Goal: Transaction & Acquisition: Book appointment/travel/reservation

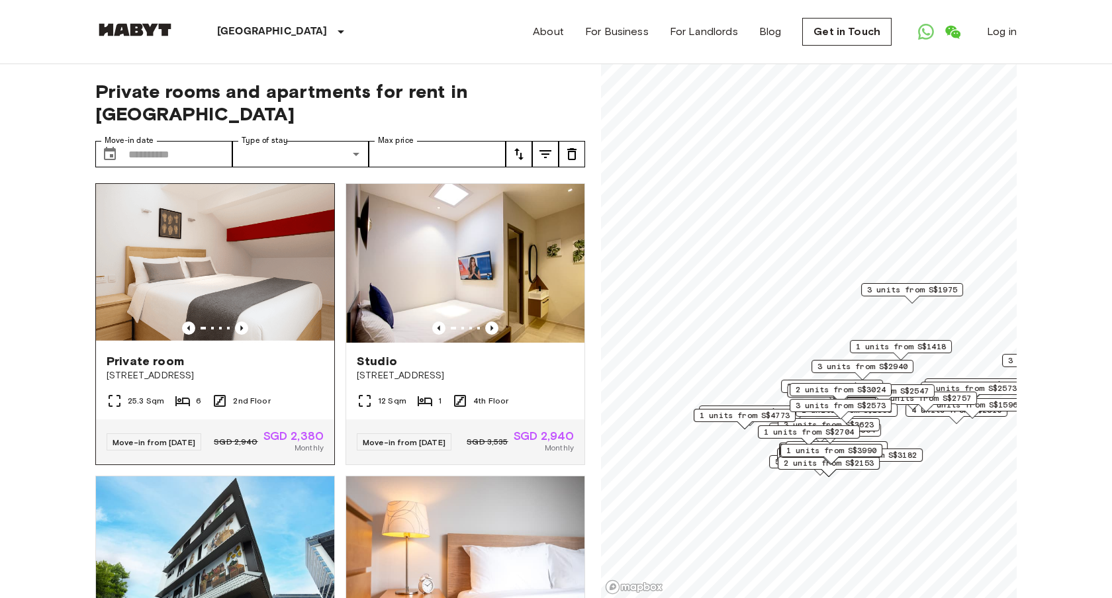
click at [257, 369] on span "[STREET_ADDRESS]" at bounding box center [215, 375] width 217 height 13
click at [523, 146] on icon "tune" at bounding box center [519, 154] width 16 height 16
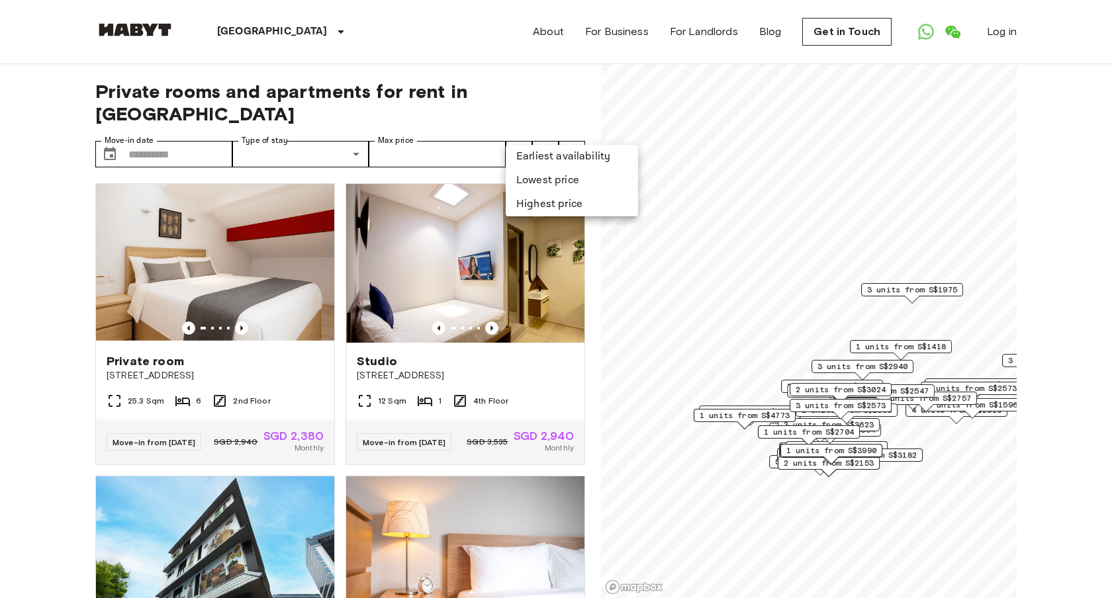
click at [549, 178] on li "Lowest price" at bounding box center [572, 181] width 132 height 24
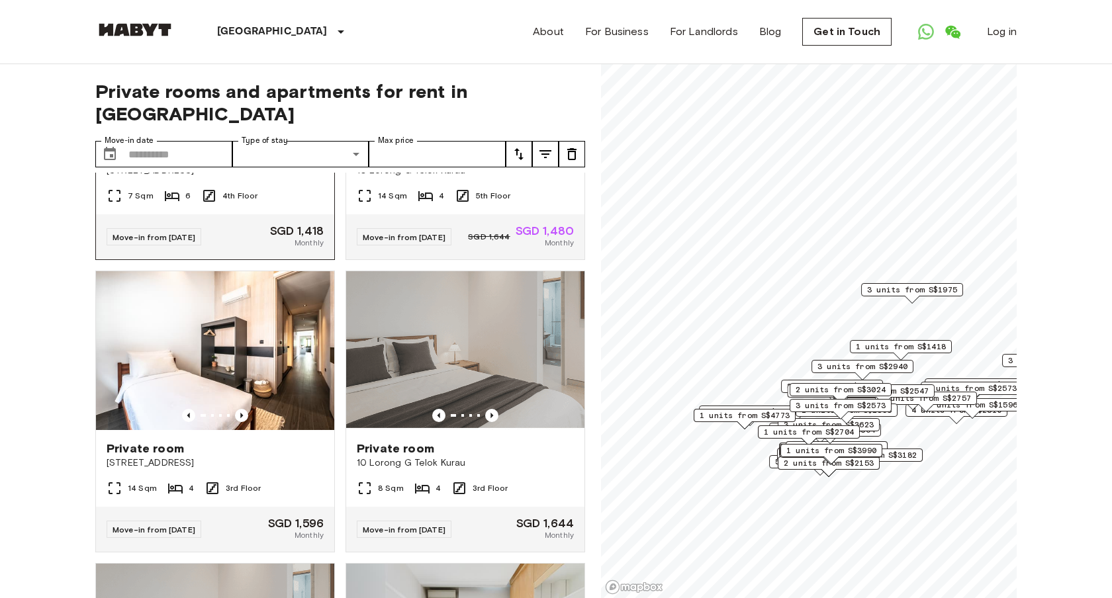
scroll to position [207, 0]
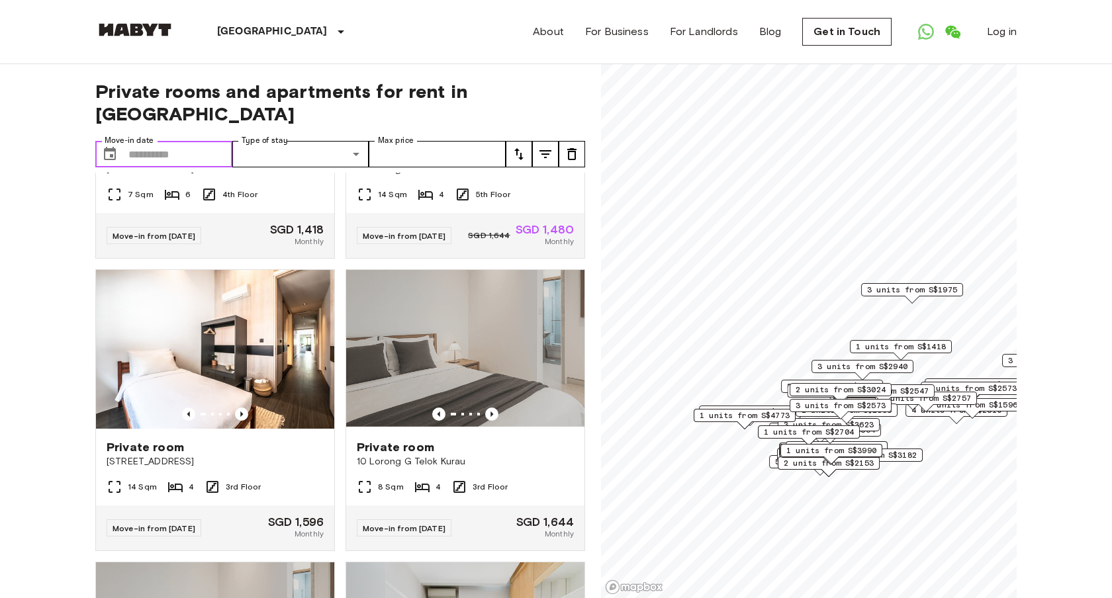
click at [170, 141] on input "Move-in date" at bounding box center [180, 154] width 104 height 26
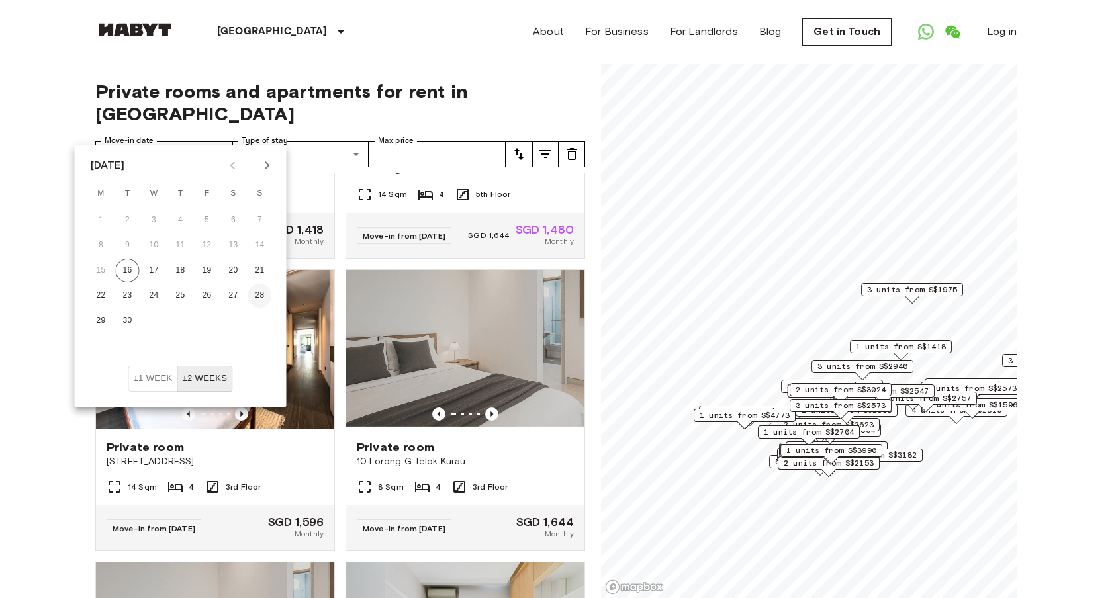
click at [263, 297] on button "28" at bounding box center [260, 296] width 24 height 24
type input "**********"
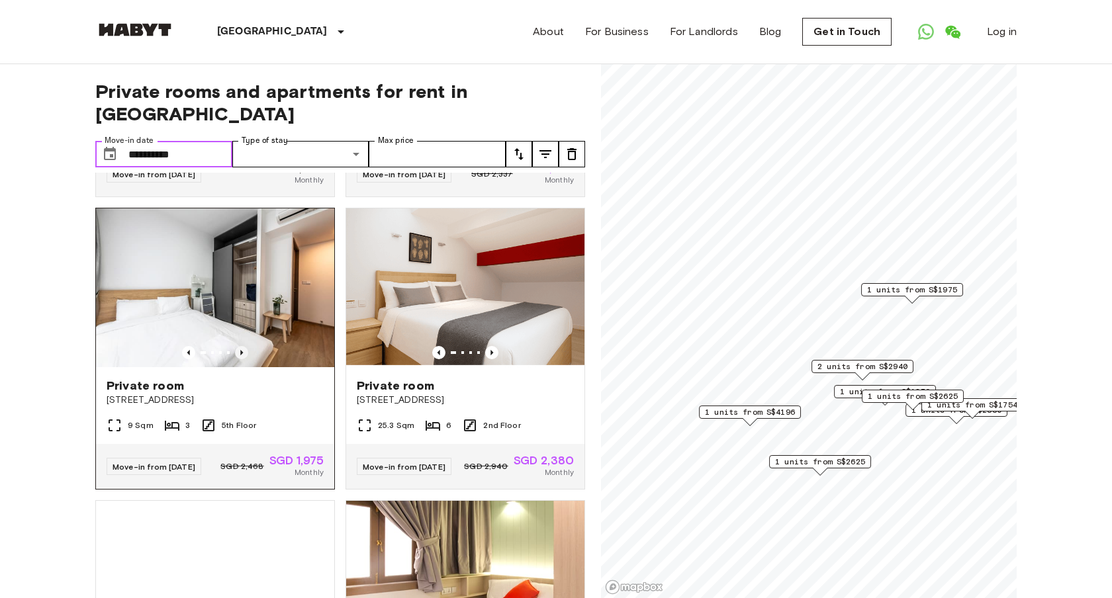
scroll to position [271, 0]
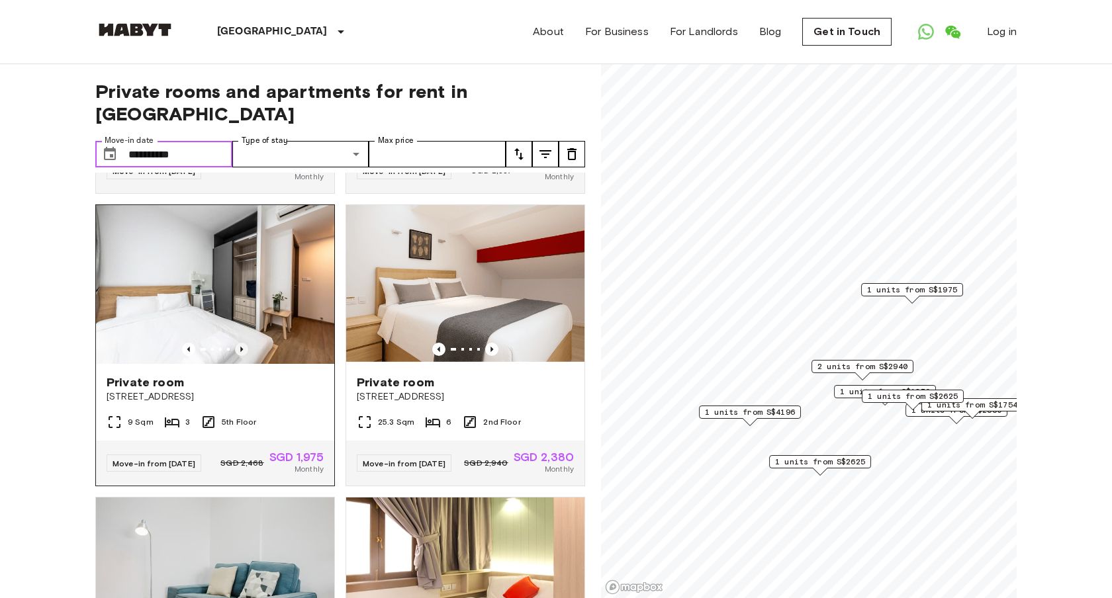
click at [242, 347] on icon "Previous image" at bounding box center [241, 349] width 3 height 5
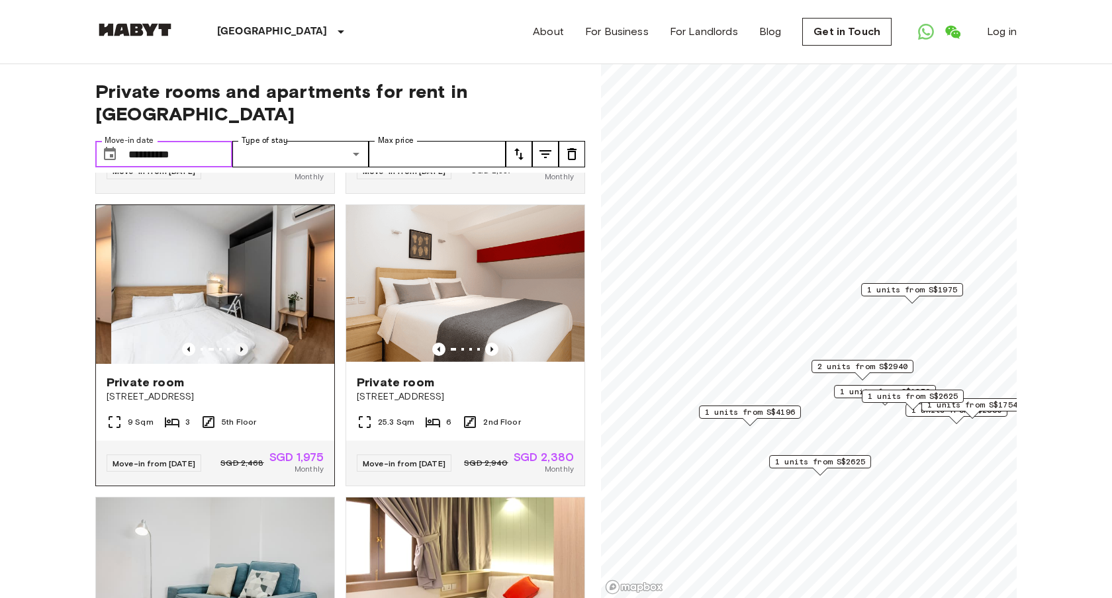
click at [242, 347] on icon "Previous image" at bounding box center [241, 349] width 3 height 5
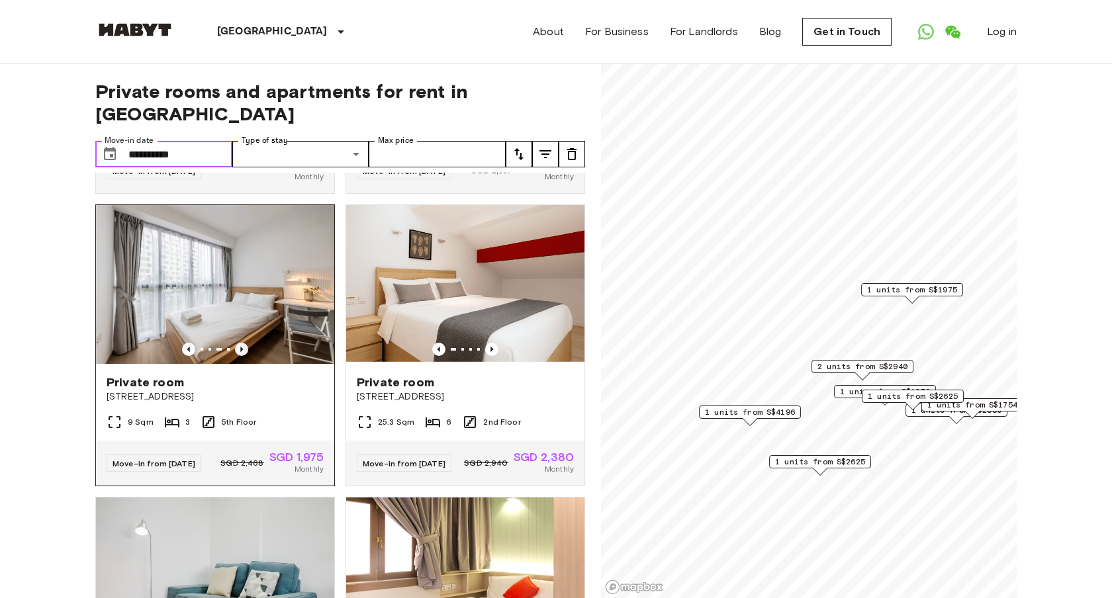
click at [242, 347] on icon "Previous image" at bounding box center [241, 349] width 3 height 5
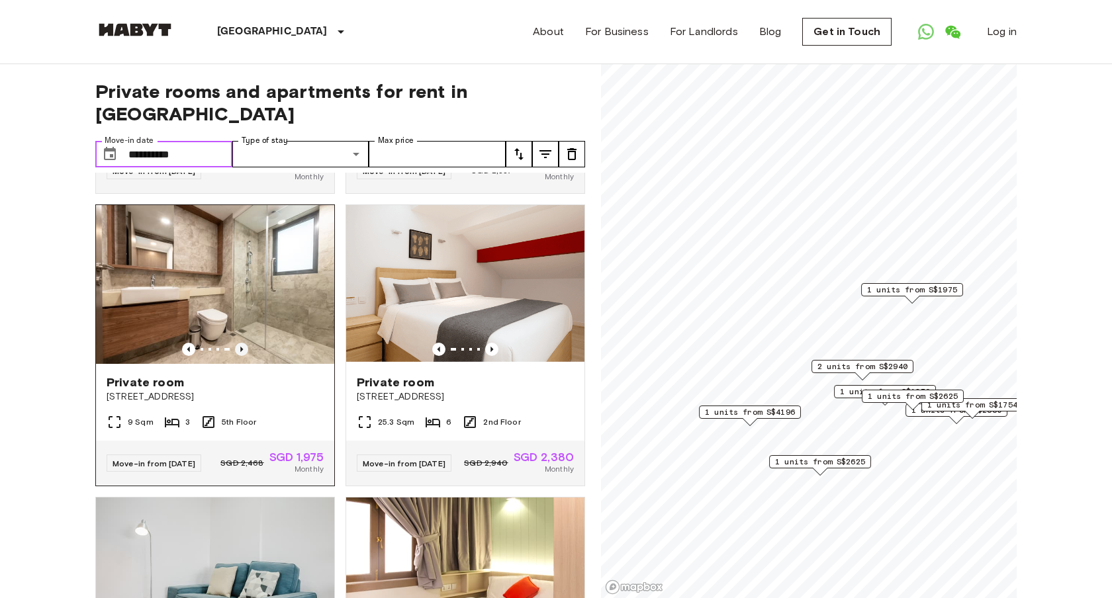
click at [242, 347] on icon "Previous image" at bounding box center [241, 349] width 3 height 5
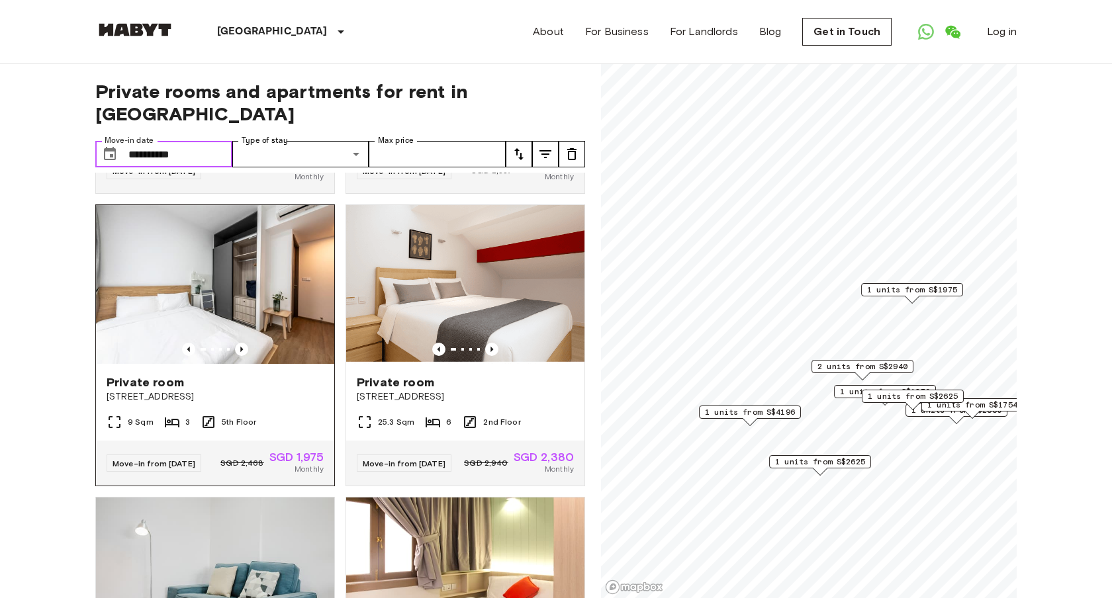
click at [201, 260] on img at bounding box center [215, 284] width 238 height 159
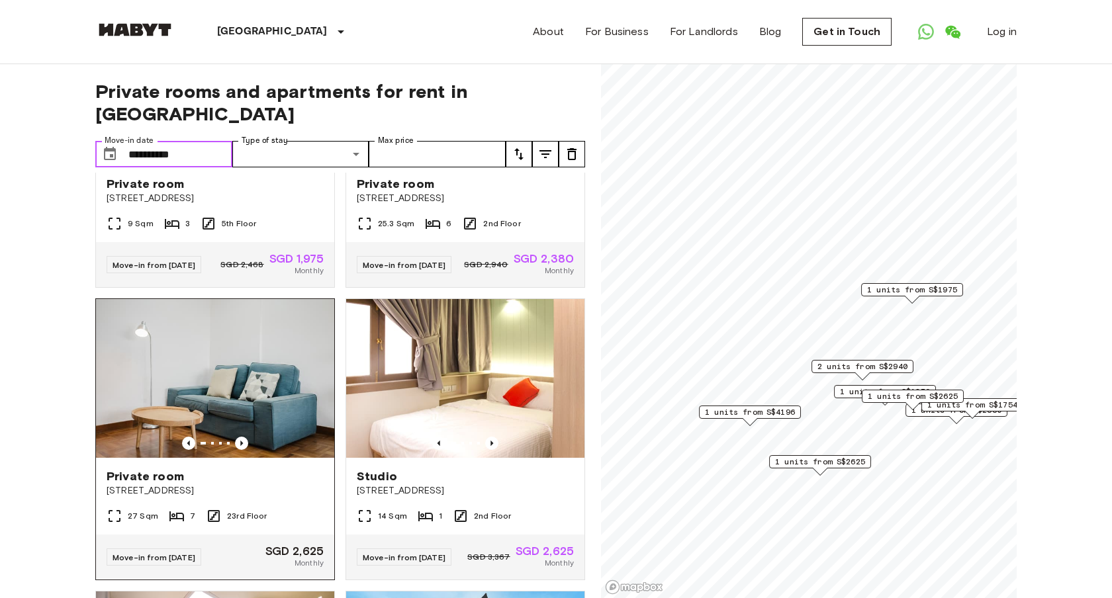
scroll to position [471, 0]
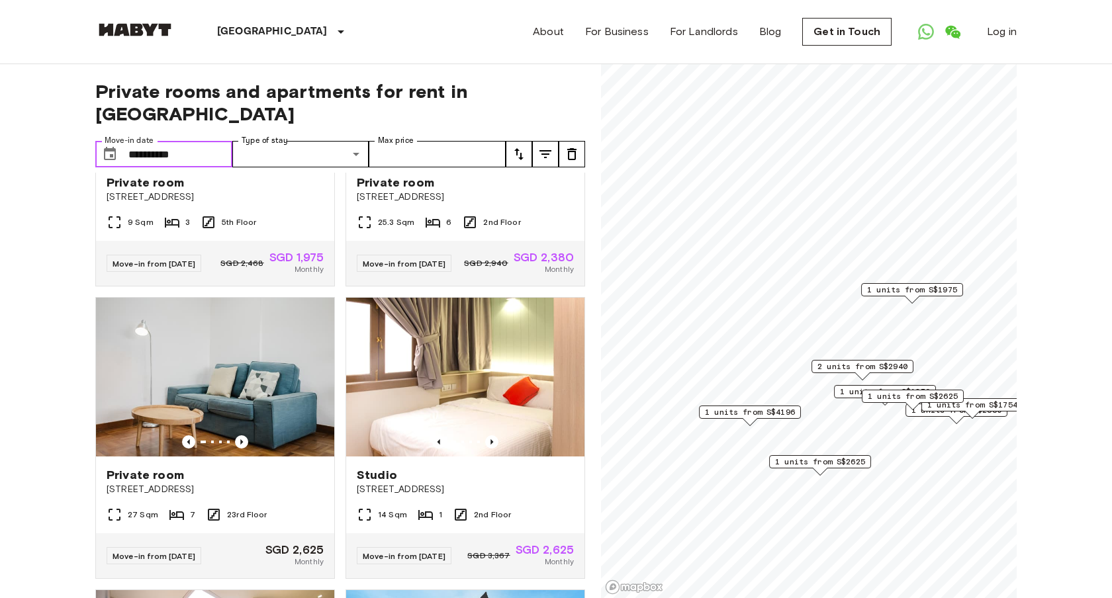
click at [921, 293] on span "1 units from S$1975" at bounding box center [912, 290] width 90 height 12
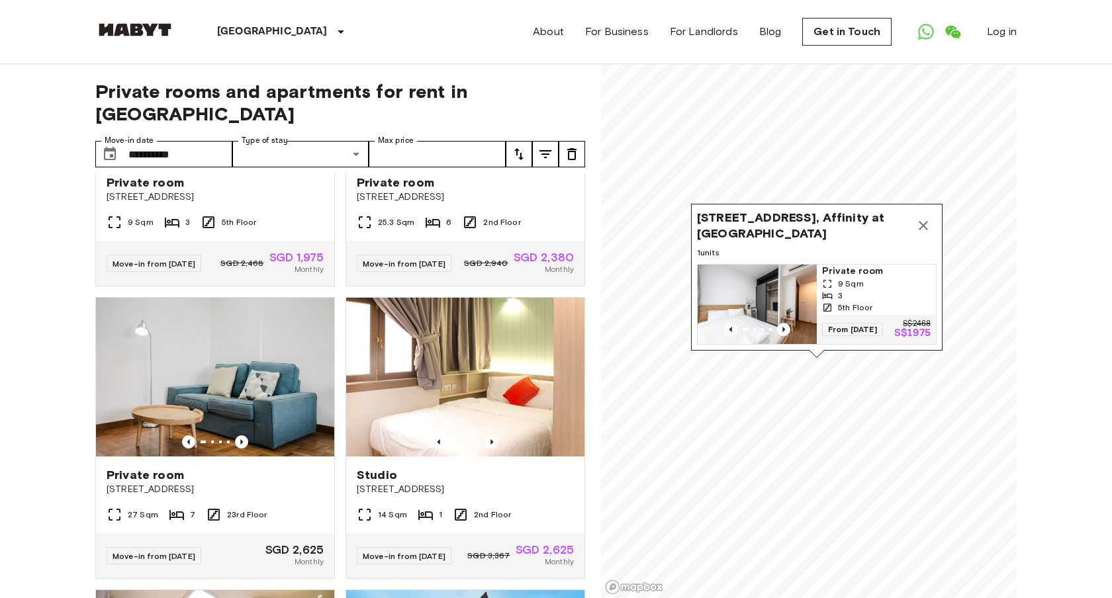
click at [925, 221] on icon "Map marker" at bounding box center [923, 225] width 9 height 9
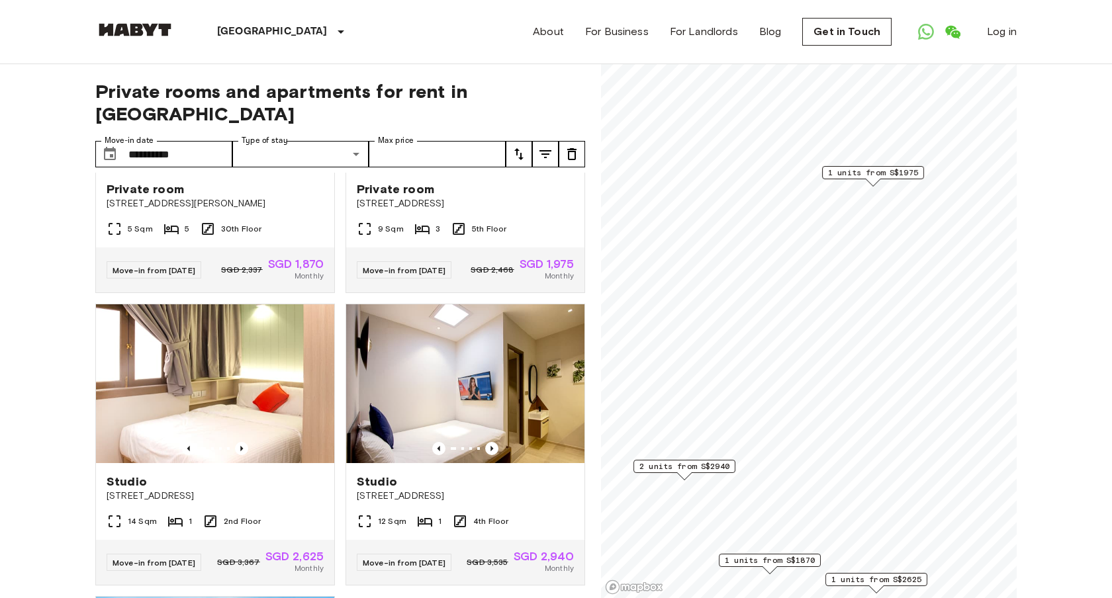
scroll to position [179, 0]
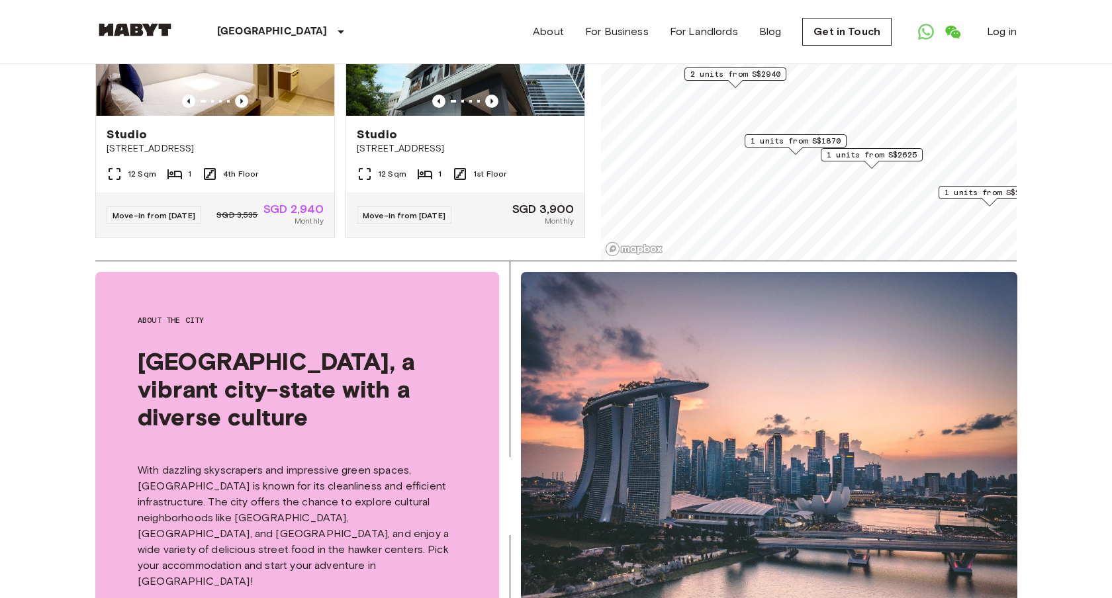
scroll to position [352, 0]
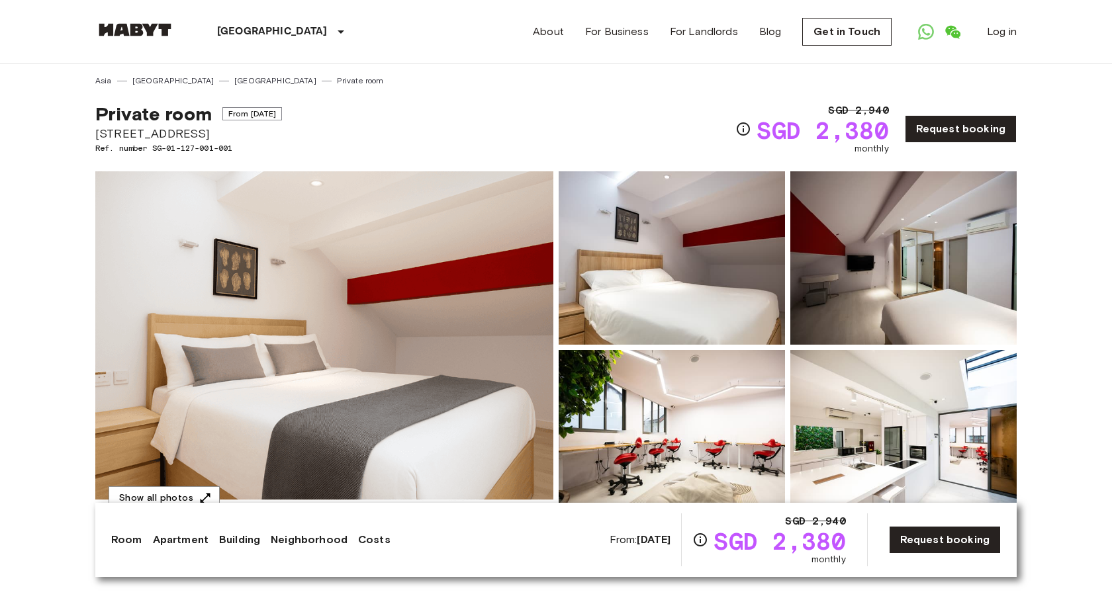
click at [113, 133] on span "[STREET_ADDRESS]" at bounding box center [188, 133] width 187 height 17
copy span "[STREET_ADDRESS]"
click at [165, 134] on span "[STREET_ADDRESS]" at bounding box center [188, 133] width 187 height 17
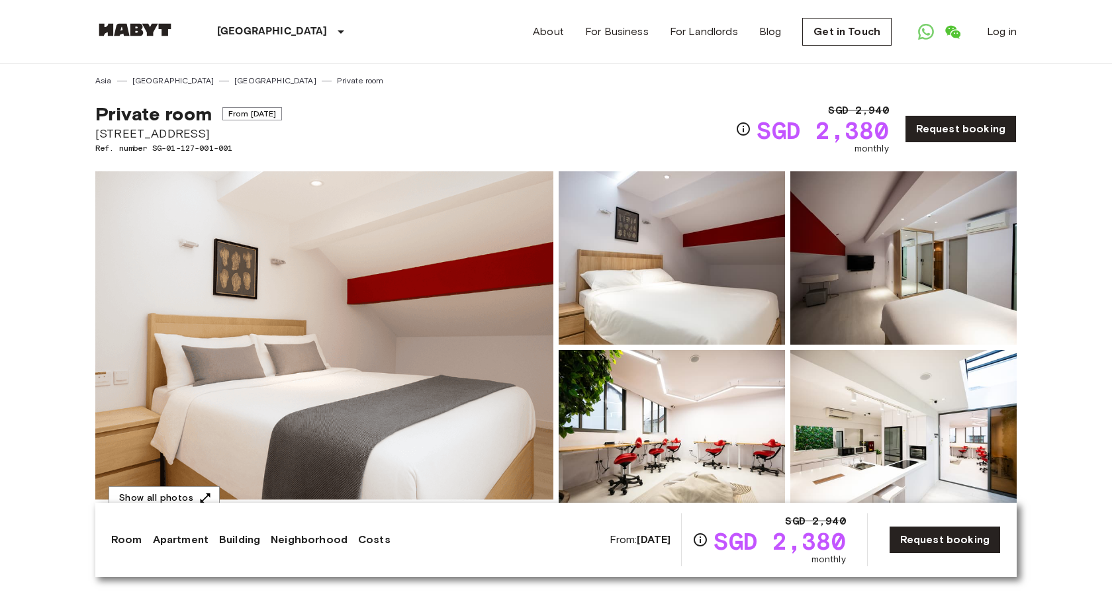
click at [165, 134] on span "[STREET_ADDRESS]" at bounding box center [188, 133] width 187 height 17
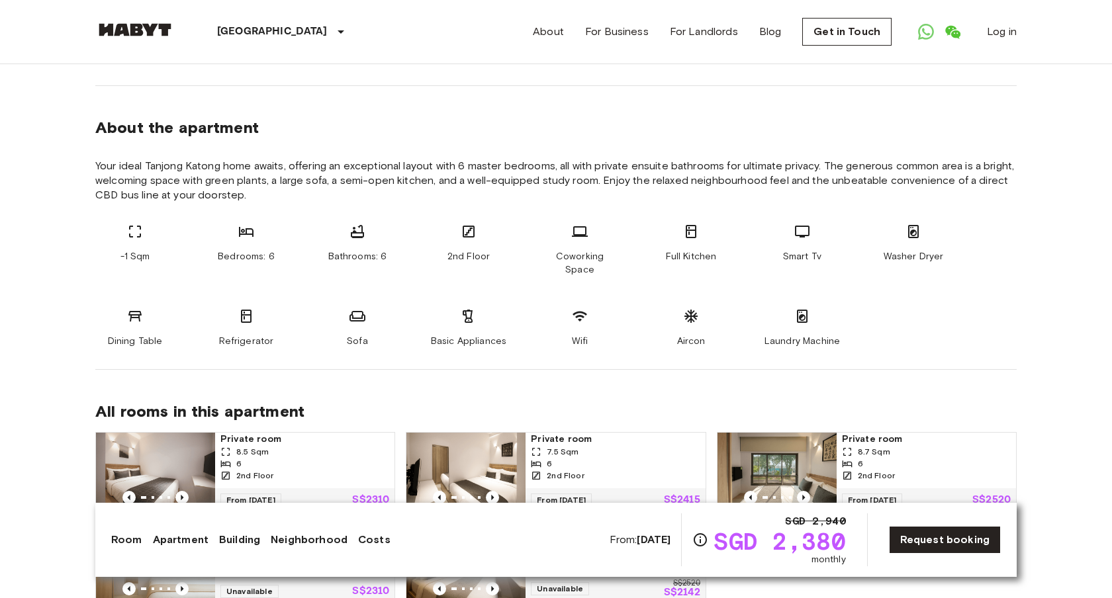
scroll to position [647, 0]
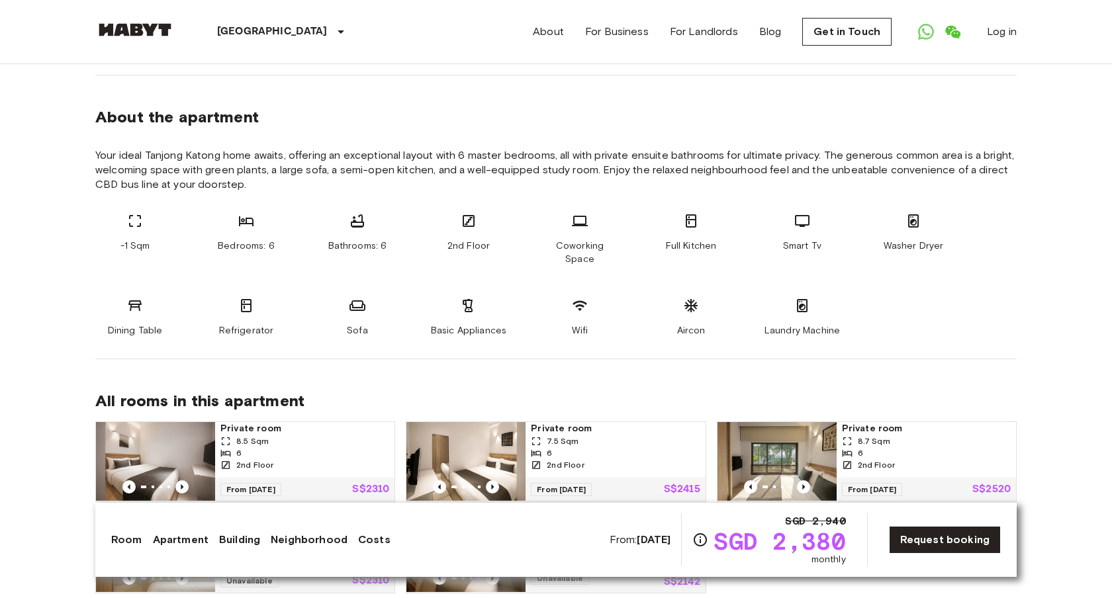
click at [637, 539] on b "Sep 17 2025" at bounding box center [654, 540] width 34 height 13
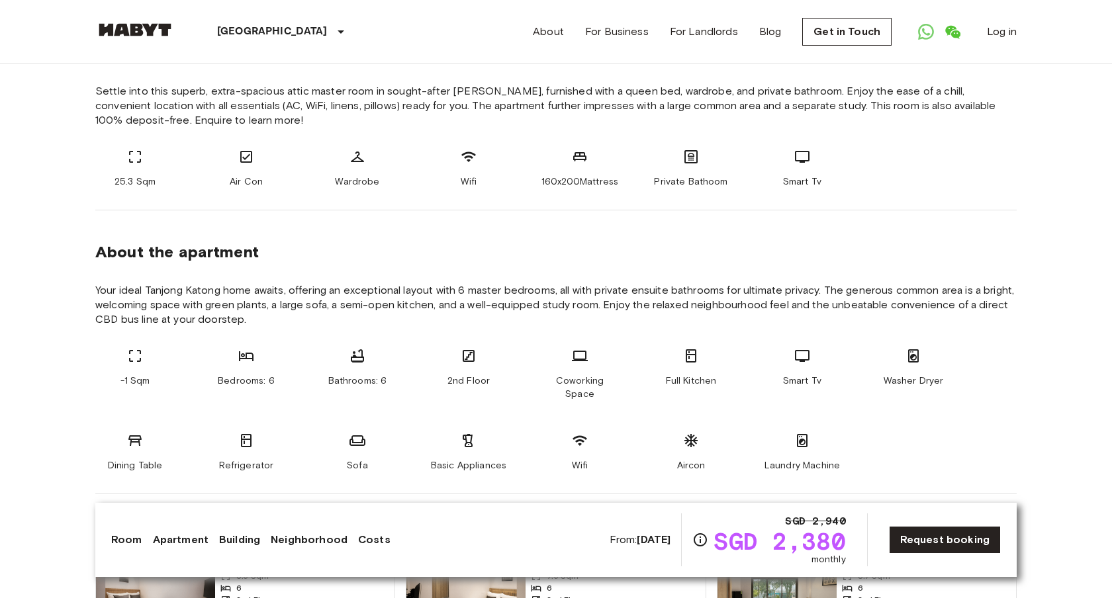
scroll to position [467, 0]
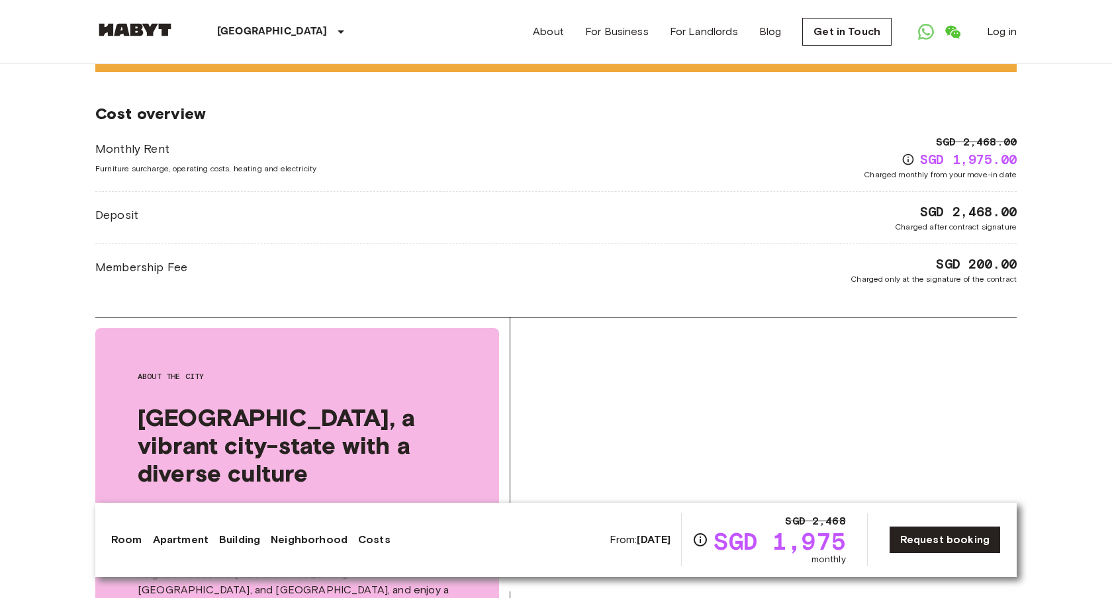
scroll to position [1647, 0]
